Goal: Check status: Check status

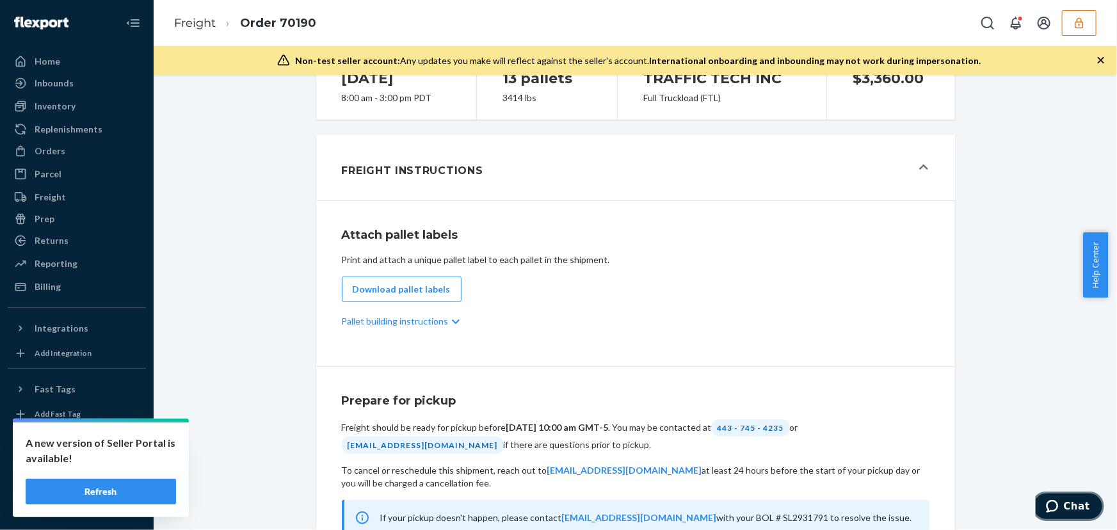
scroll to position [623, 0]
